Goal: Task Accomplishment & Management: Complete application form

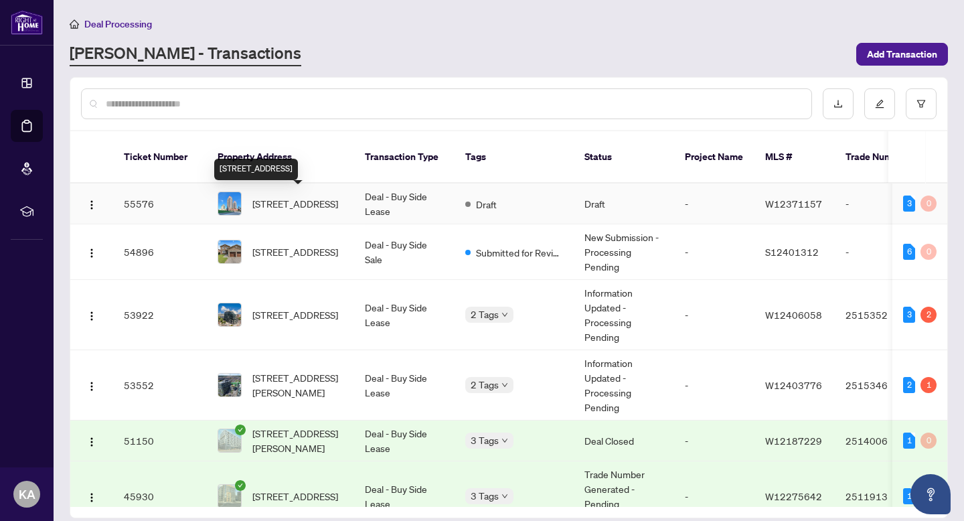
click at [290, 198] on span "[STREET_ADDRESS]" at bounding box center [295, 203] width 86 height 15
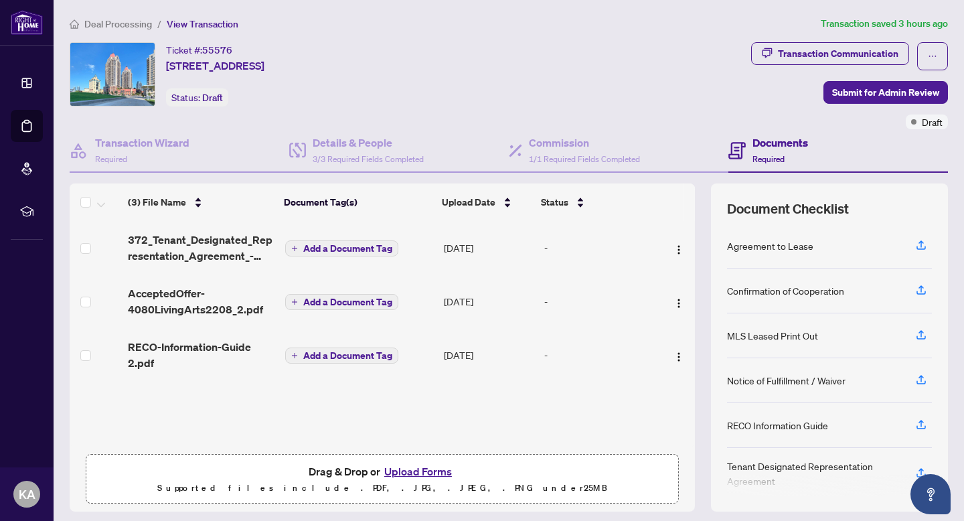
click at [412, 474] on button "Upload Forms" at bounding box center [418, 470] width 76 height 17
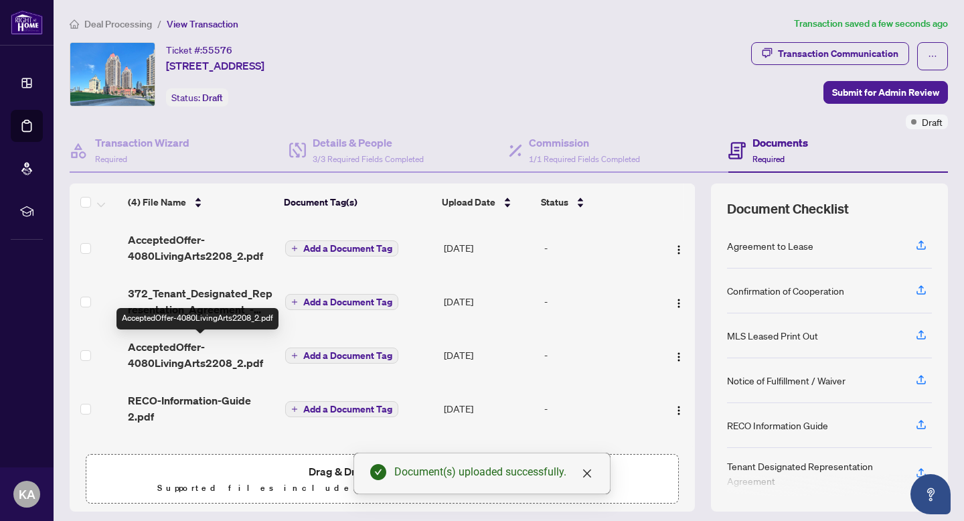
click at [180, 358] on span "AcceptedOffer-4080LivingArts2208_2.pdf" at bounding box center [201, 355] width 147 height 32
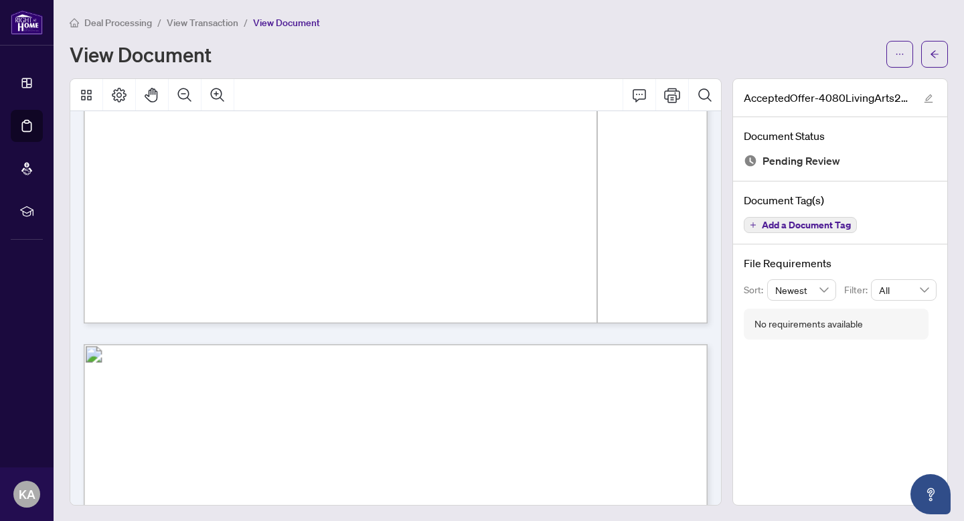
scroll to position [626, 0]
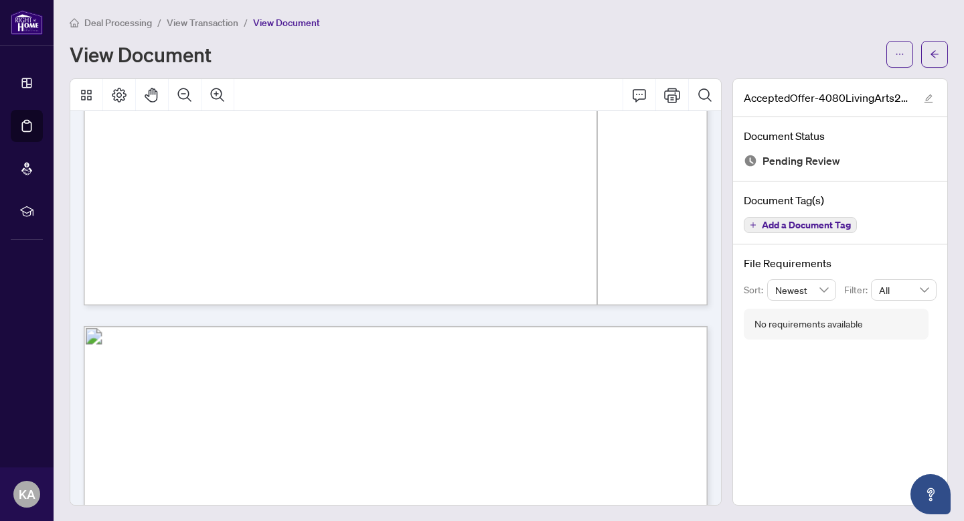
drag, startPoint x: 592, startPoint y: 270, endPoint x: 594, endPoint y: 427, distance: 156.6
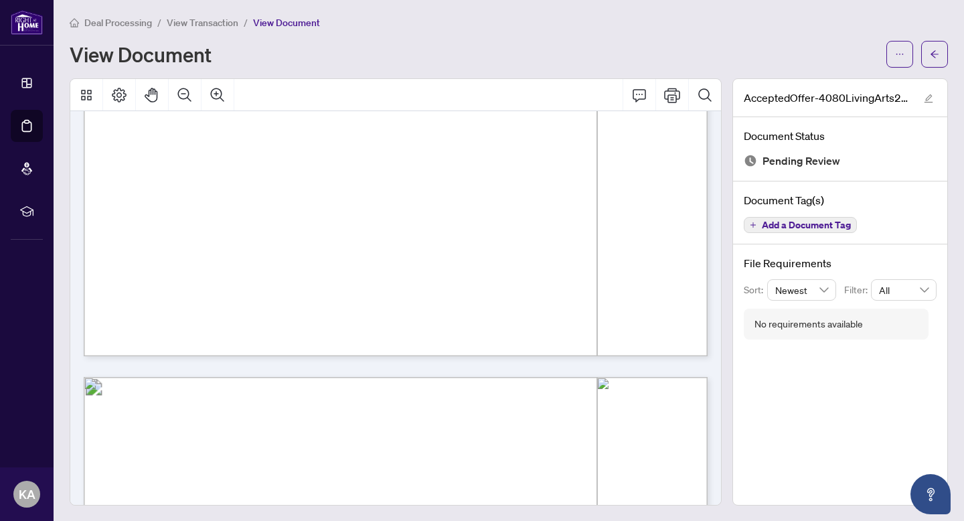
scroll to position [546, 0]
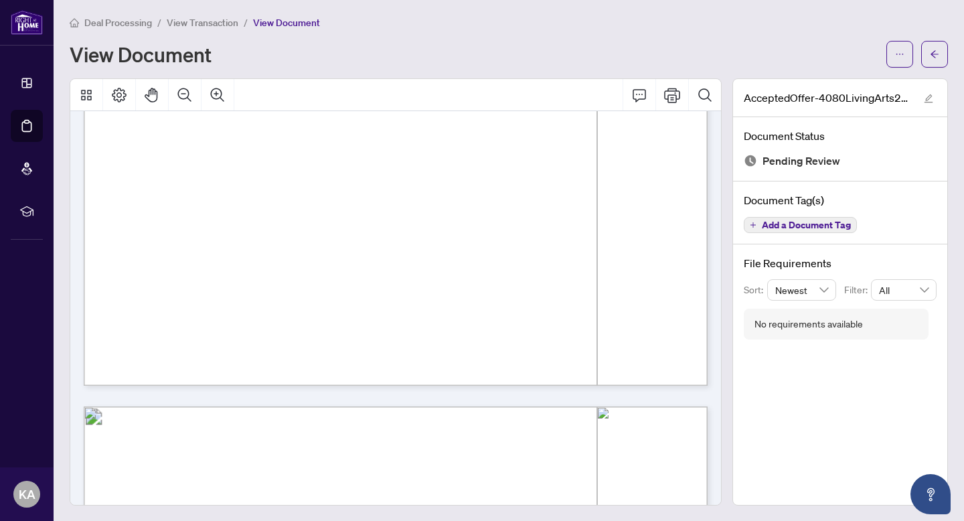
click at [212, 19] on span "View Transaction" at bounding box center [203, 23] width 72 height 12
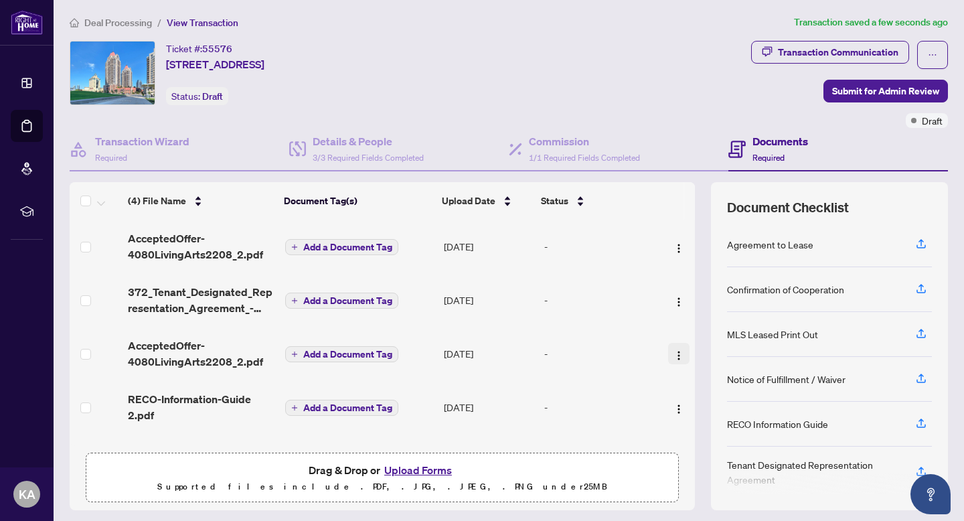
click at [674, 351] on img "button" at bounding box center [678, 355] width 11 height 11
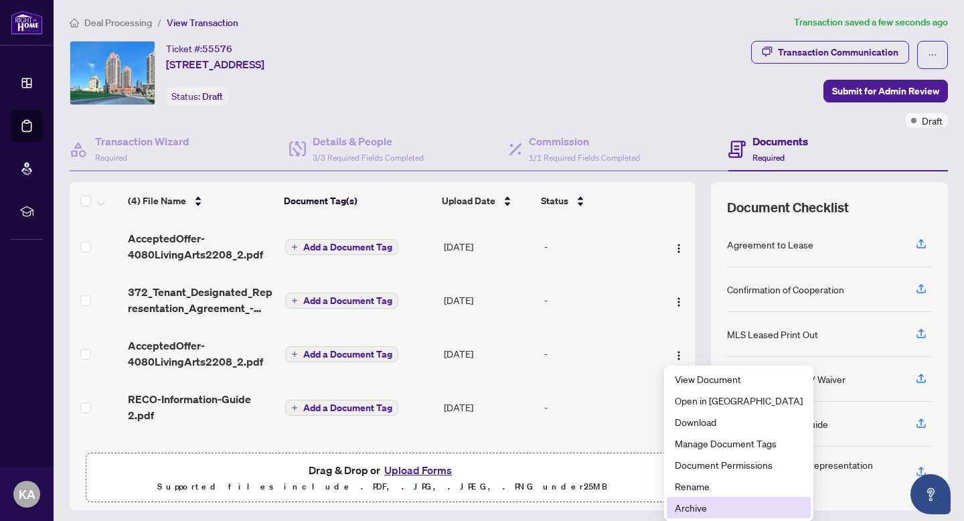
click at [711, 505] on span "Archive" at bounding box center [738, 507] width 128 height 15
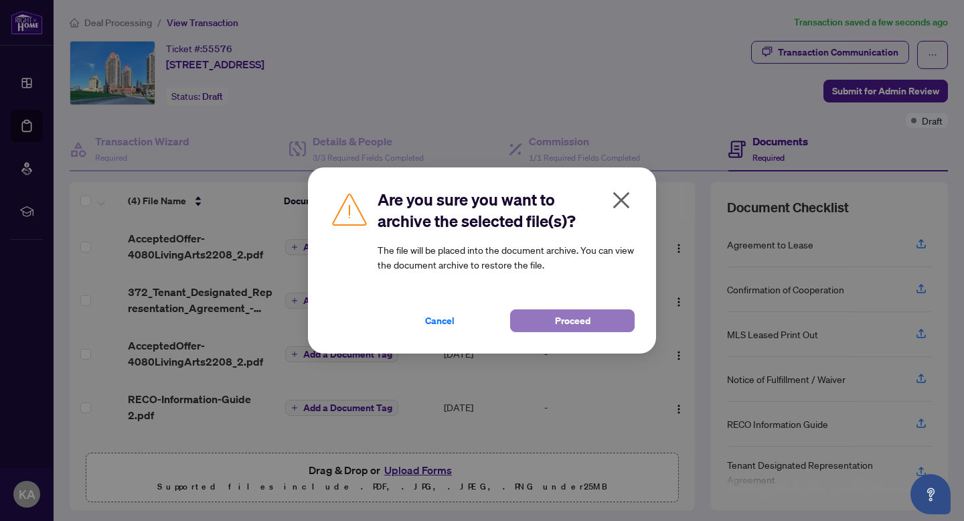
click at [571, 319] on span "Proceed" at bounding box center [572, 320] width 35 height 21
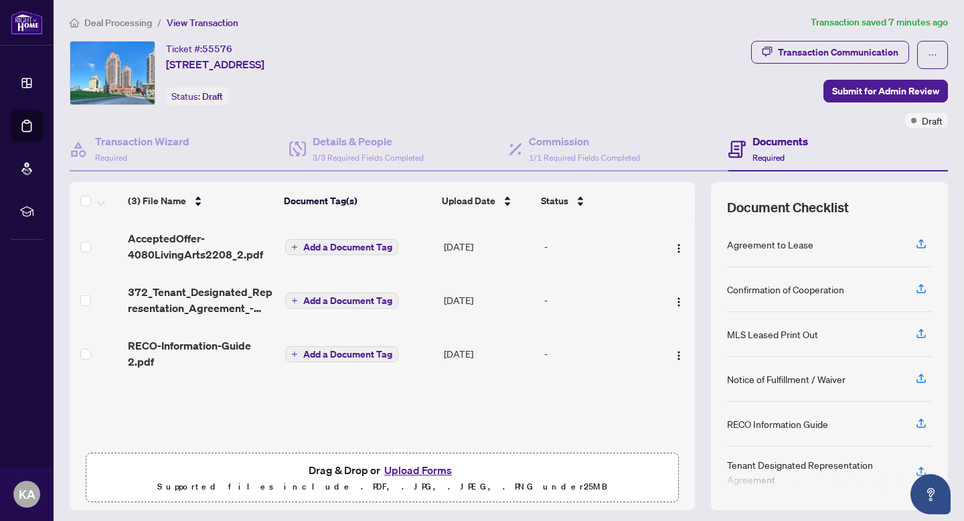
click at [128, 23] on span "Deal Processing" at bounding box center [118, 23] width 68 height 12
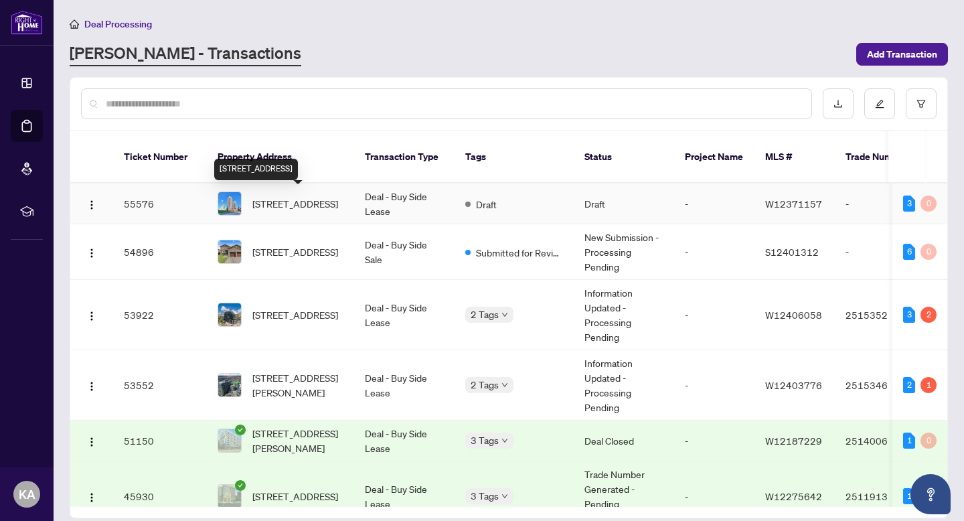
click at [316, 199] on span "[STREET_ADDRESS]" at bounding box center [295, 203] width 86 height 15
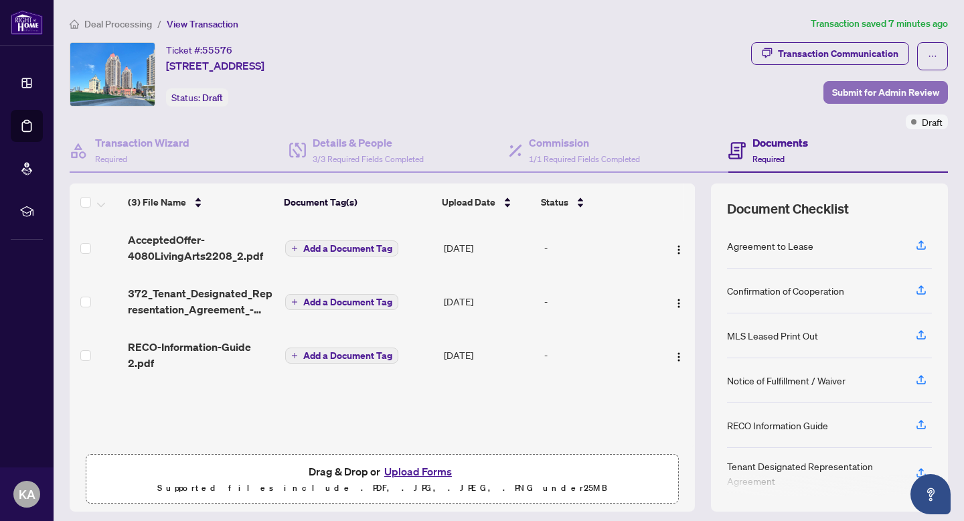
click at [852, 95] on span "Submit for Admin Review" at bounding box center [885, 92] width 107 height 21
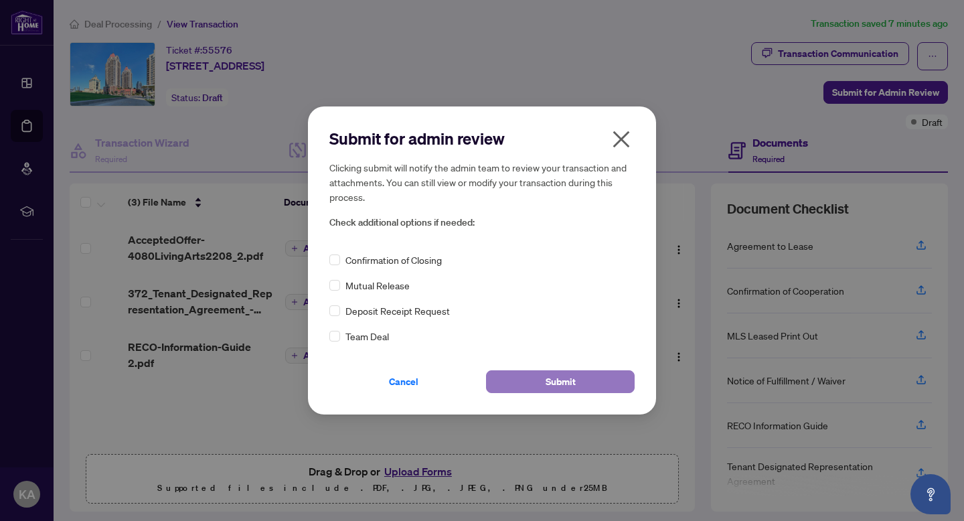
click at [571, 380] on span "Submit" at bounding box center [560, 381] width 30 height 21
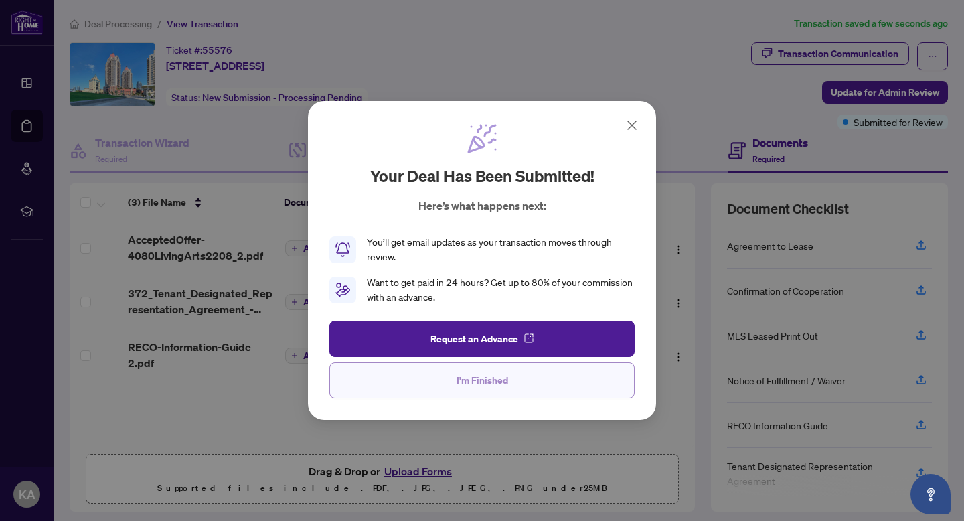
click at [472, 377] on span "I'm Finished" at bounding box center [482, 379] width 52 height 21
